Goal: Find contact information: Find contact information

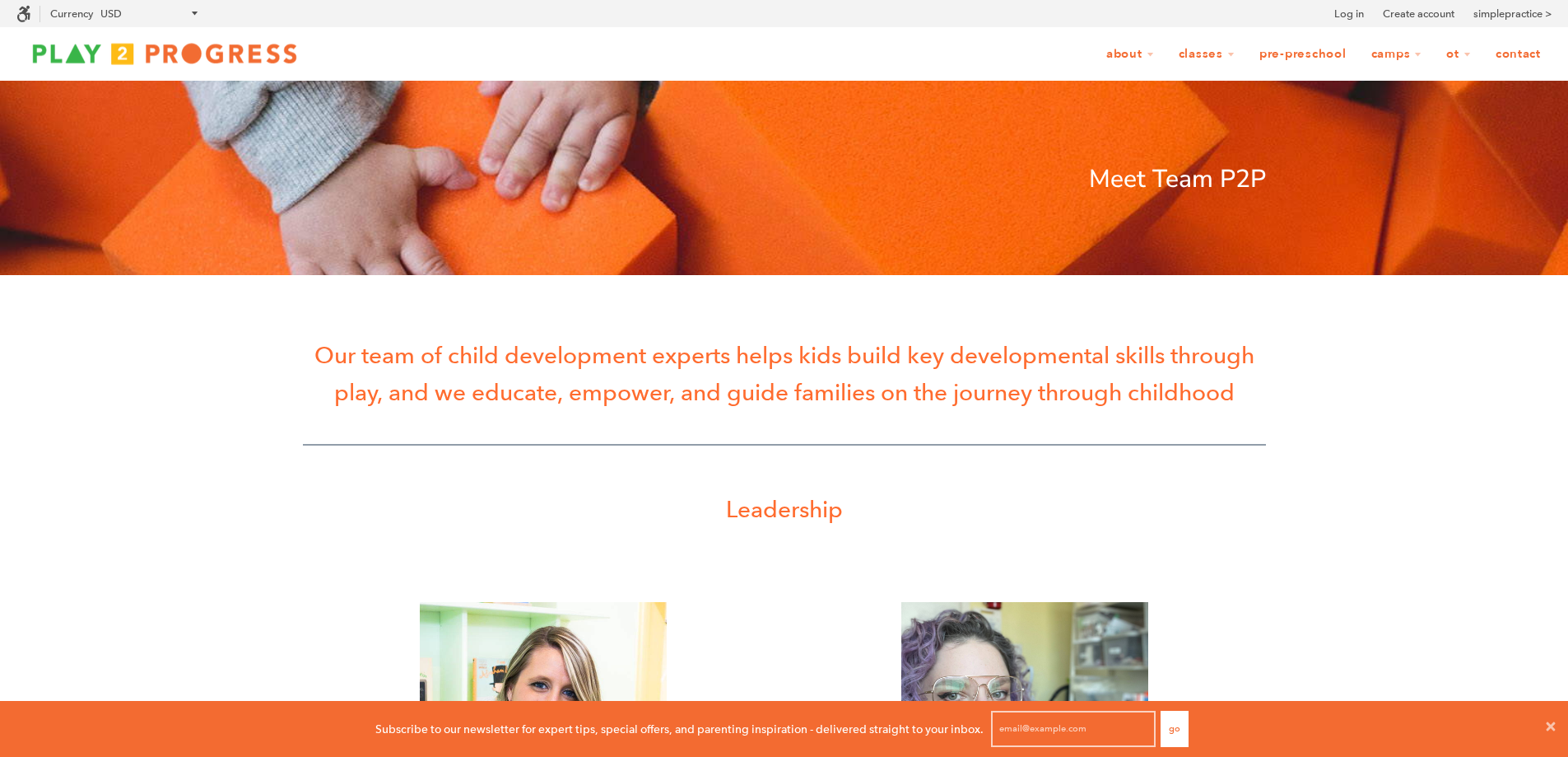
click at [1511, 64] on link "Contact" at bounding box center [1518, 54] width 66 height 31
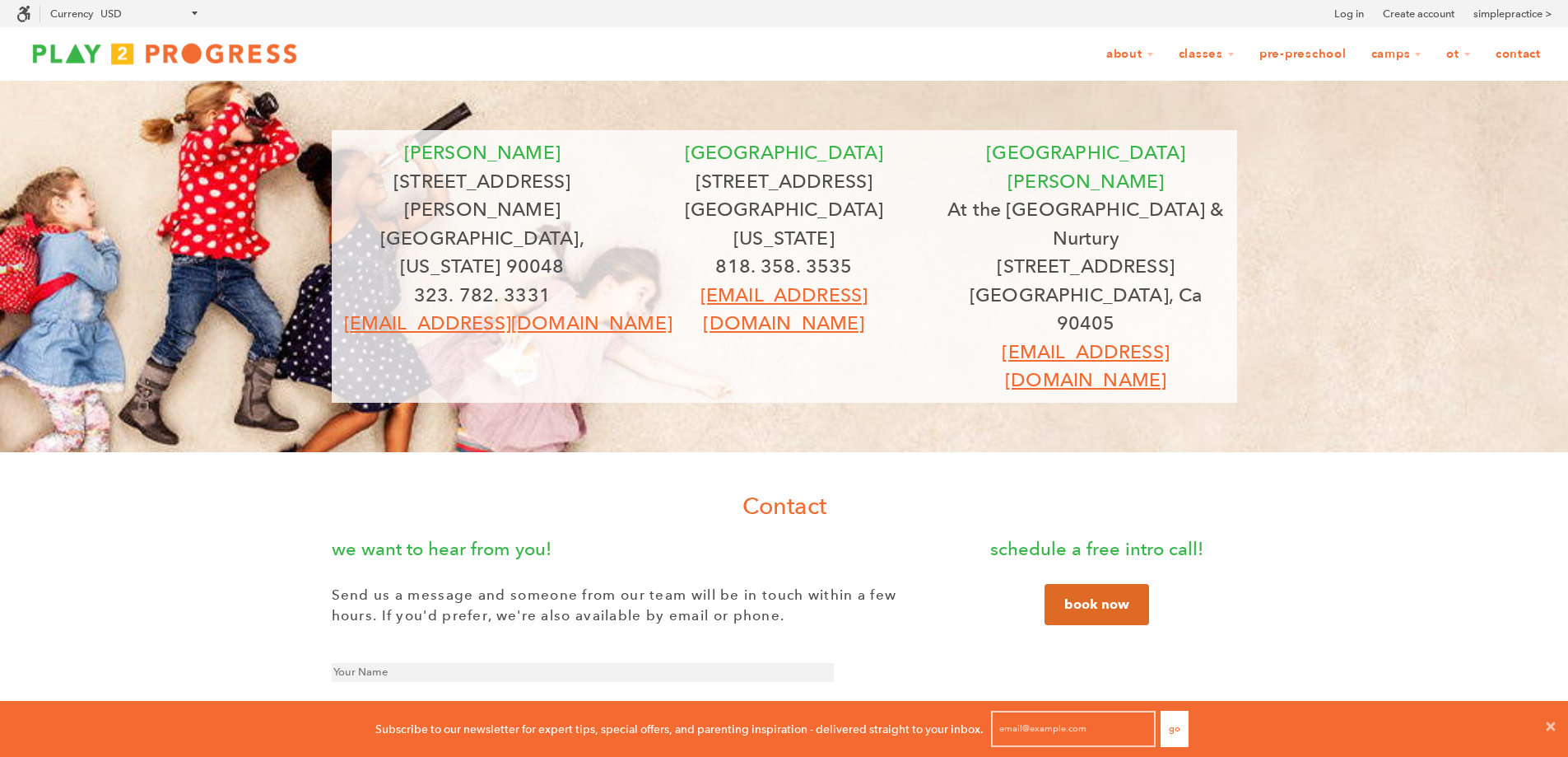
scroll to position [13, 13]
click at [207, 53] on img at bounding box center [165, 53] width 297 height 33
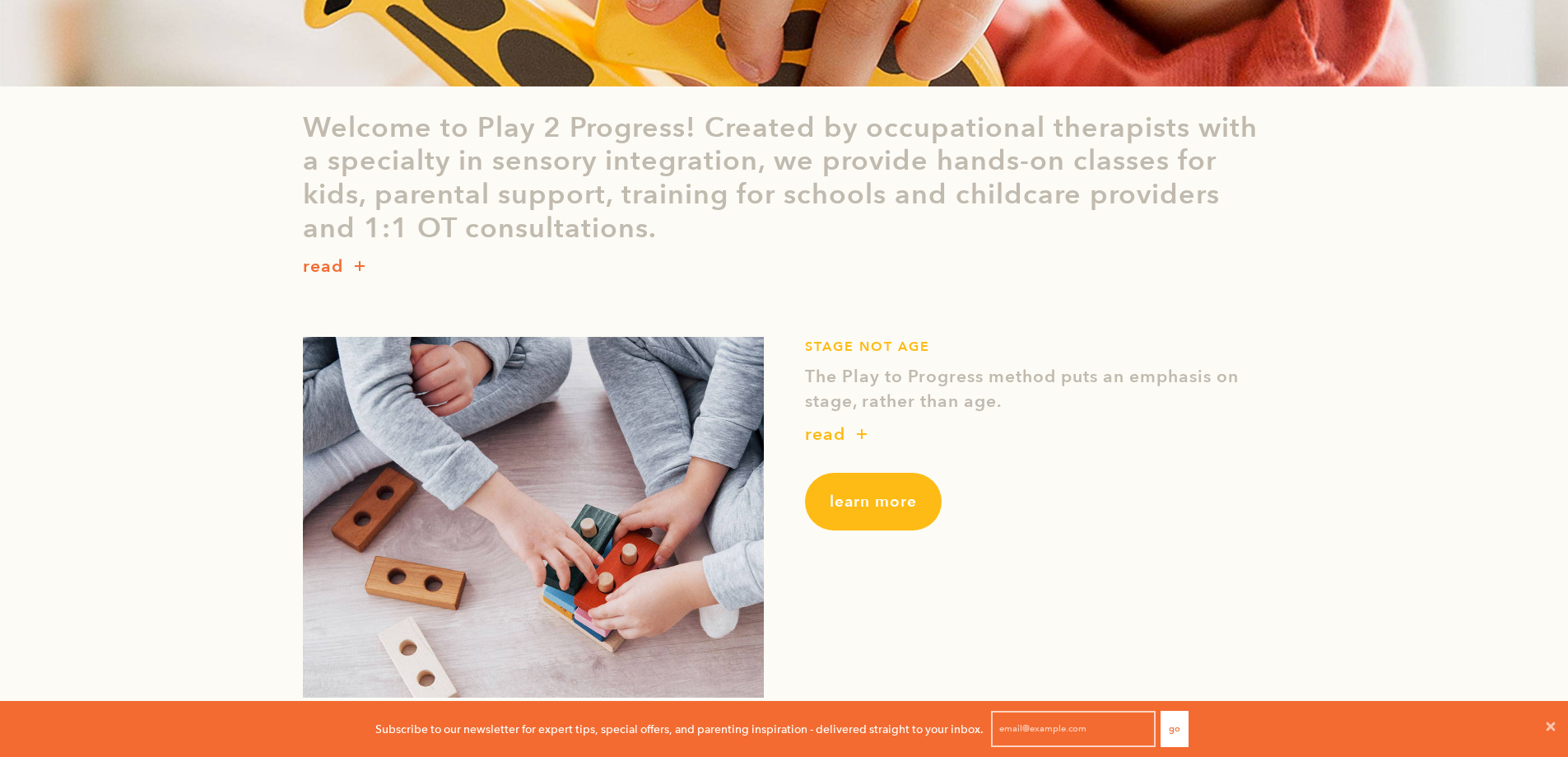
scroll to position [659, 0]
